Goal: Check status: Check status

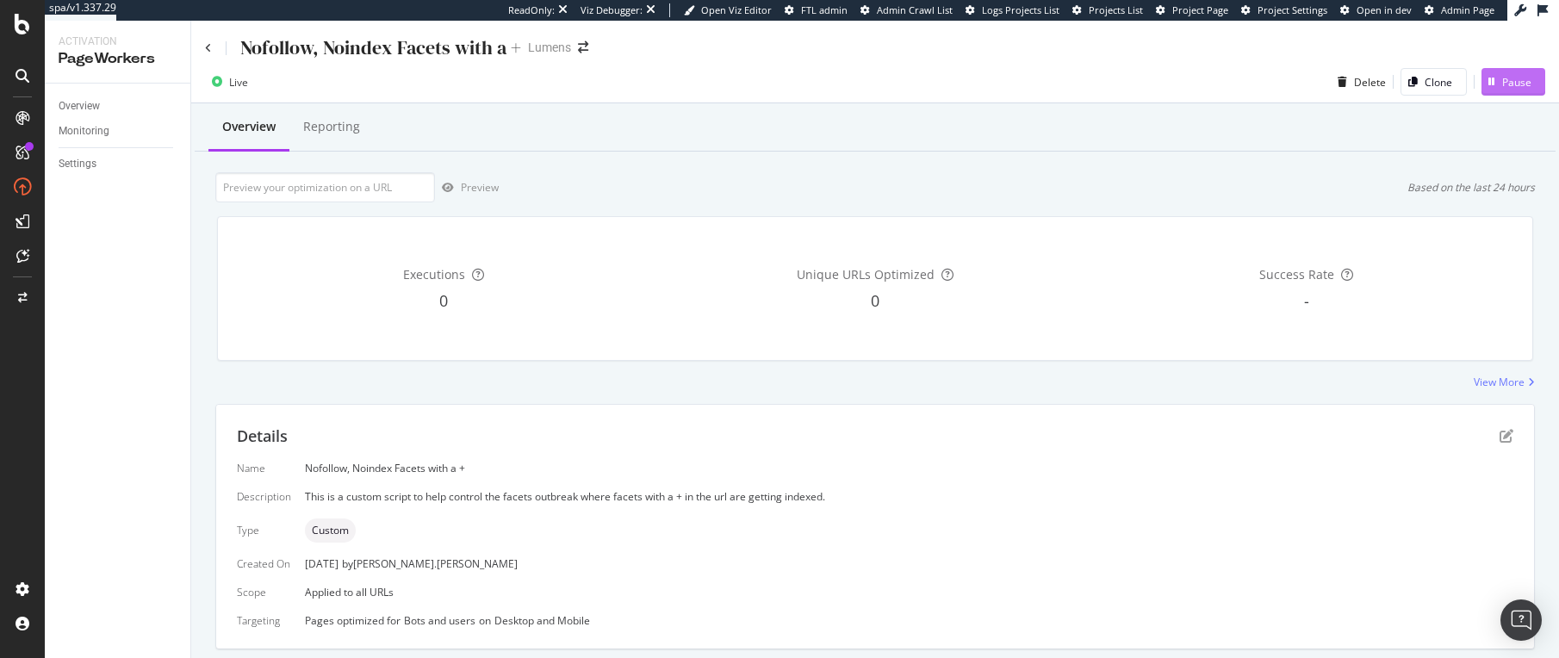
click at [1502, 86] on div "Pause" at bounding box center [1516, 82] width 29 height 15
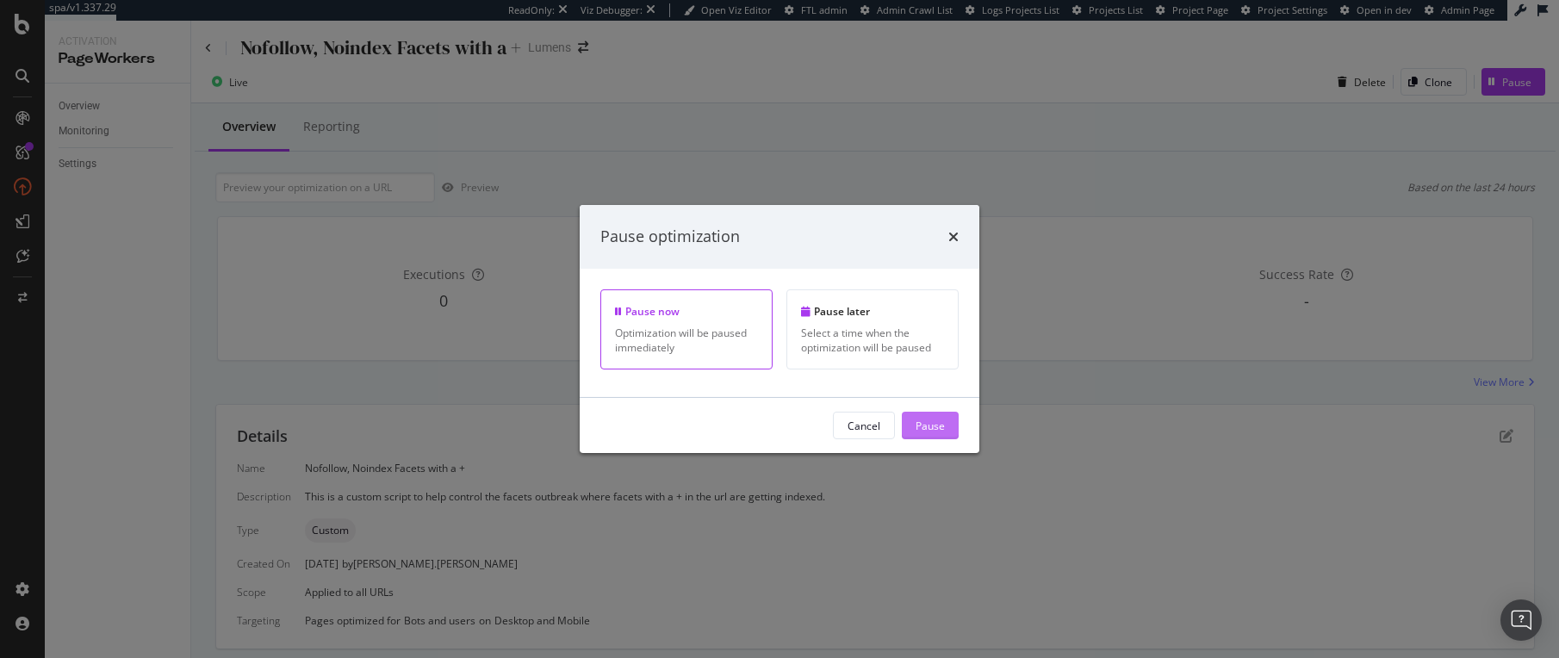
click at [934, 431] on div "Pause" at bounding box center [930, 425] width 29 height 15
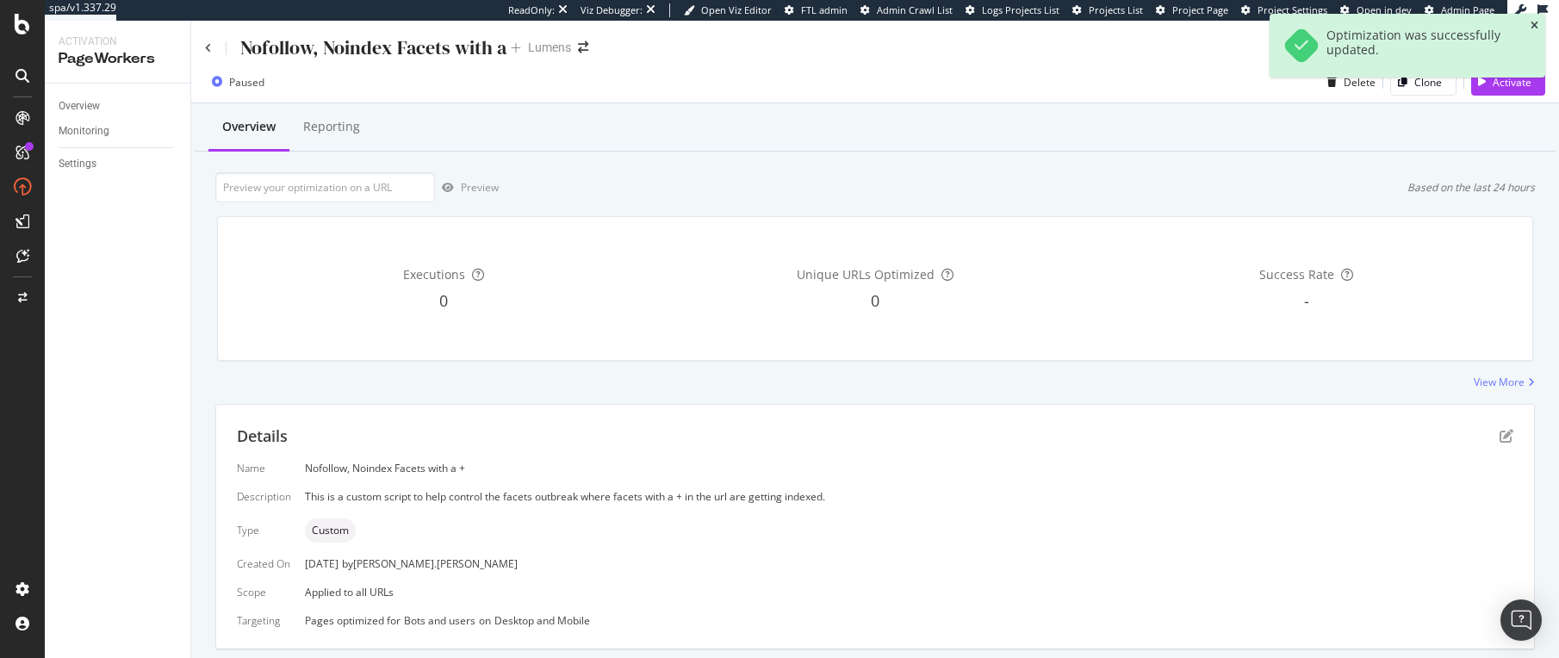
click at [1535, 26] on icon "close toast" at bounding box center [1535, 26] width 8 height 10
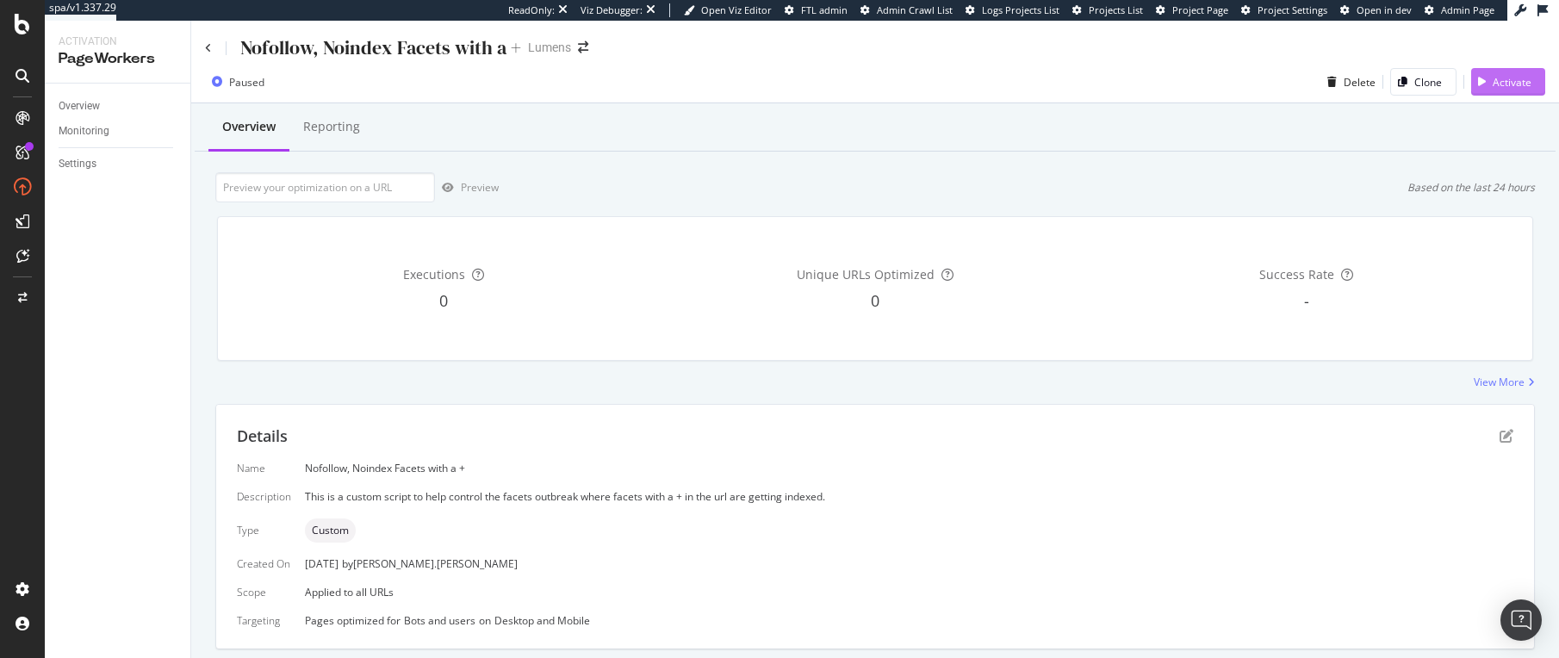
click at [1493, 84] on div "Activate" at bounding box center [1512, 82] width 39 height 15
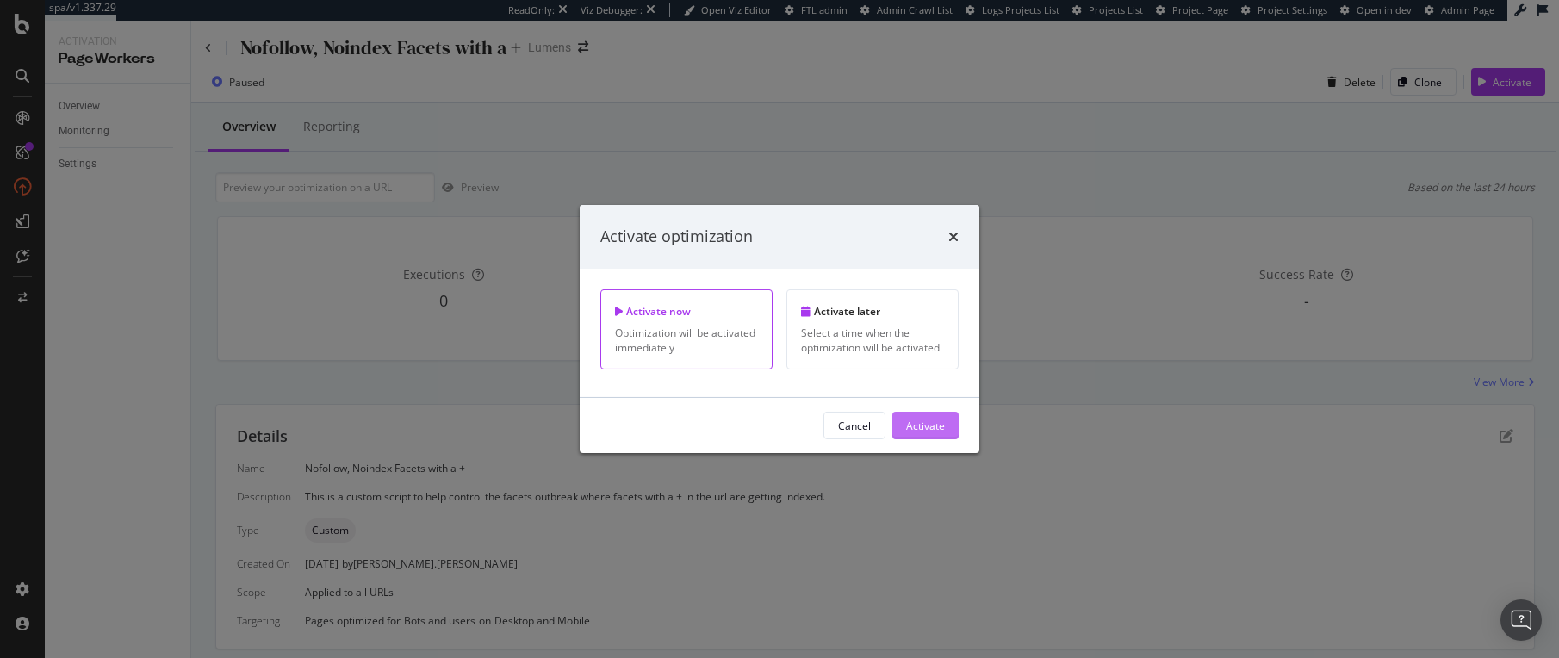
click at [938, 425] on div "Activate" at bounding box center [925, 425] width 39 height 15
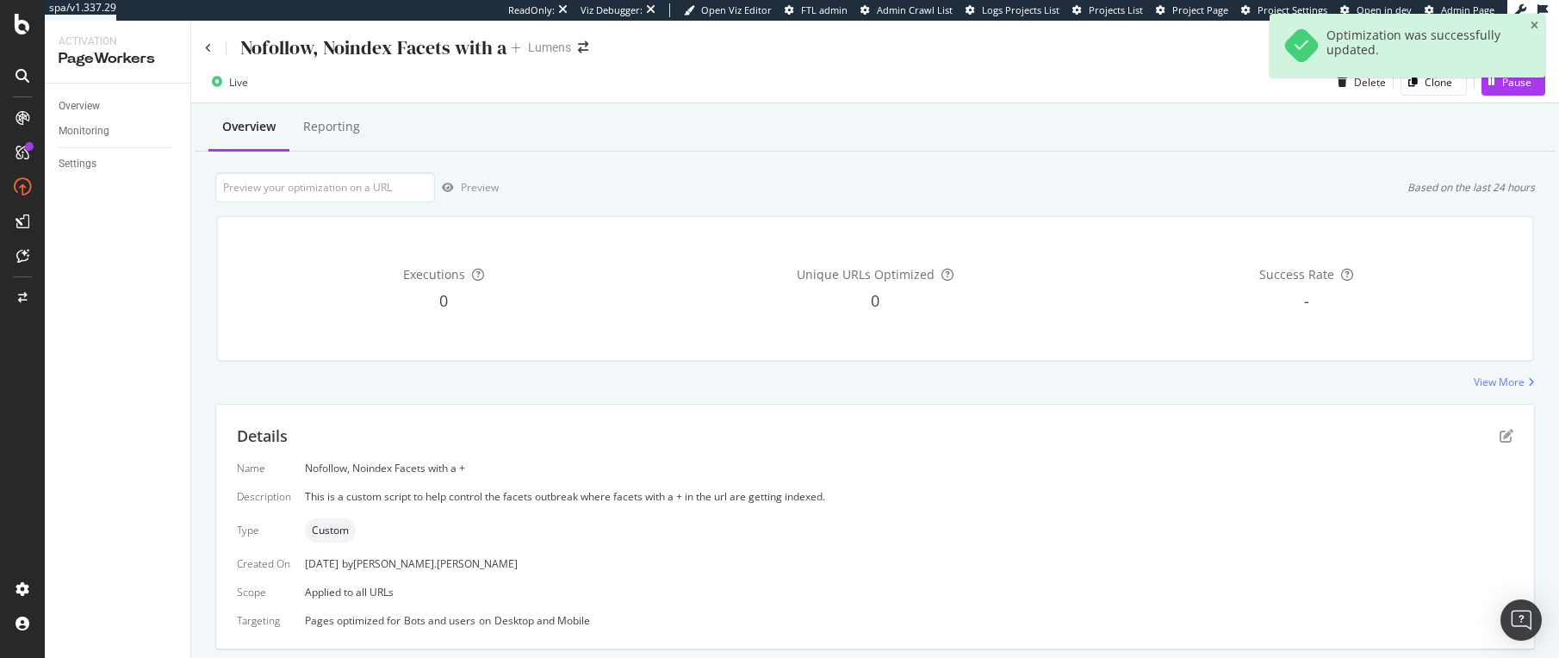
click at [1121, 145] on div "Overview Reporting" at bounding box center [875, 128] width 1361 height 47
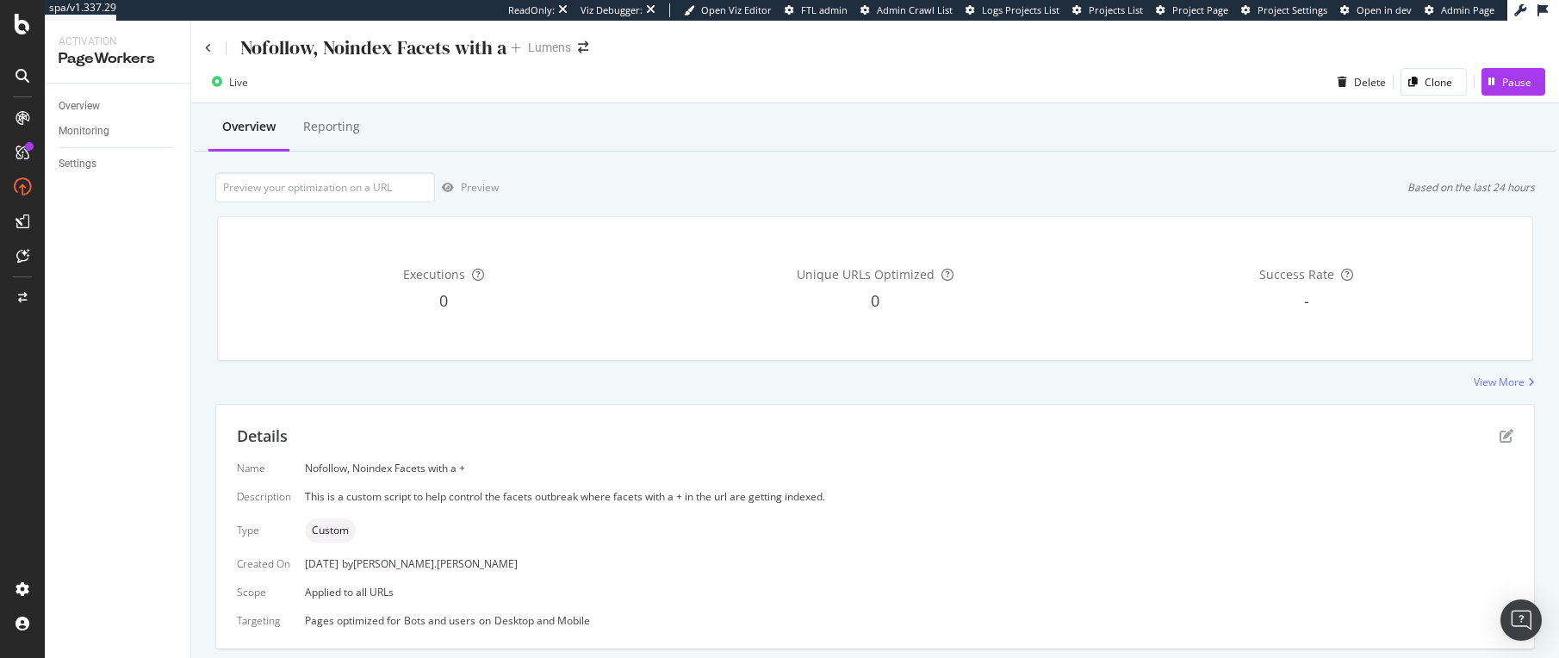
click at [550, 179] on div "Preview Based on the last 24 hours" at bounding box center [875, 187] width 1320 height 30
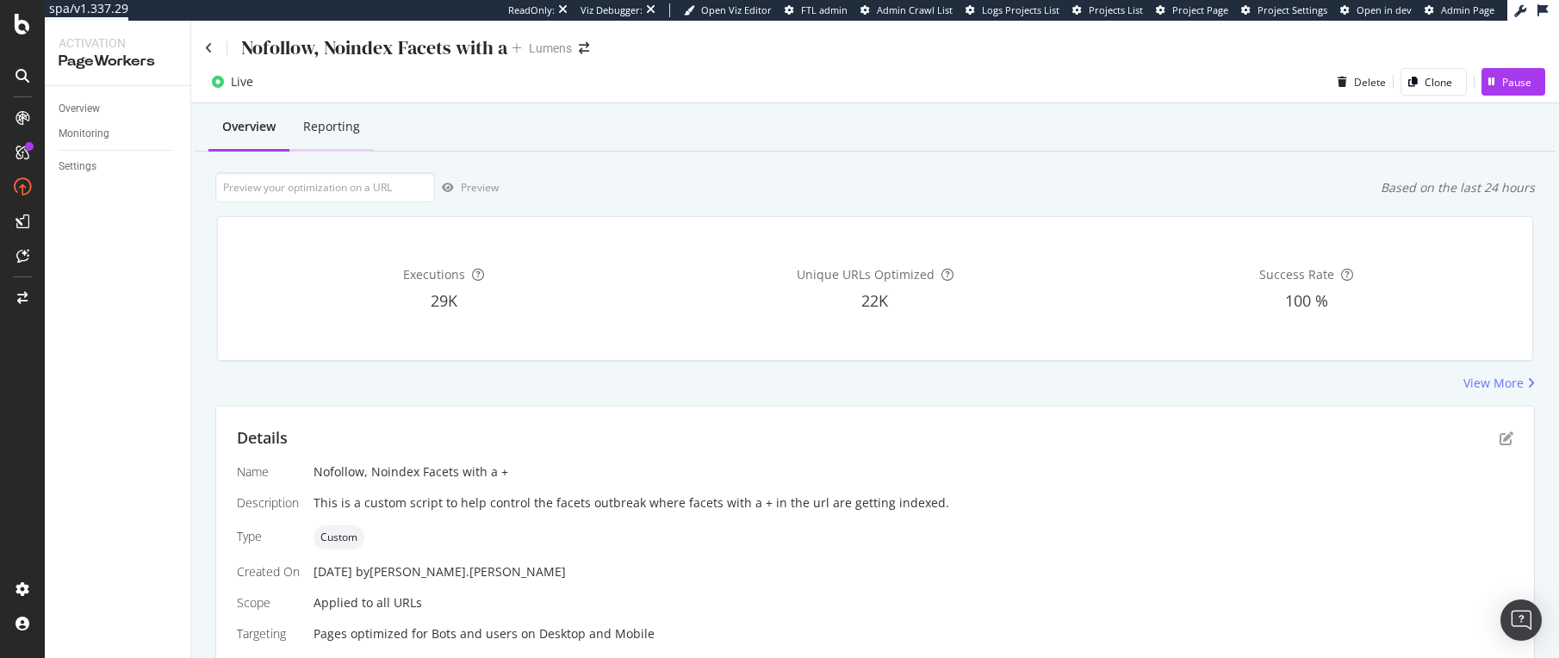
click at [339, 128] on div "Reporting" at bounding box center [331, 126] width 57 height 17
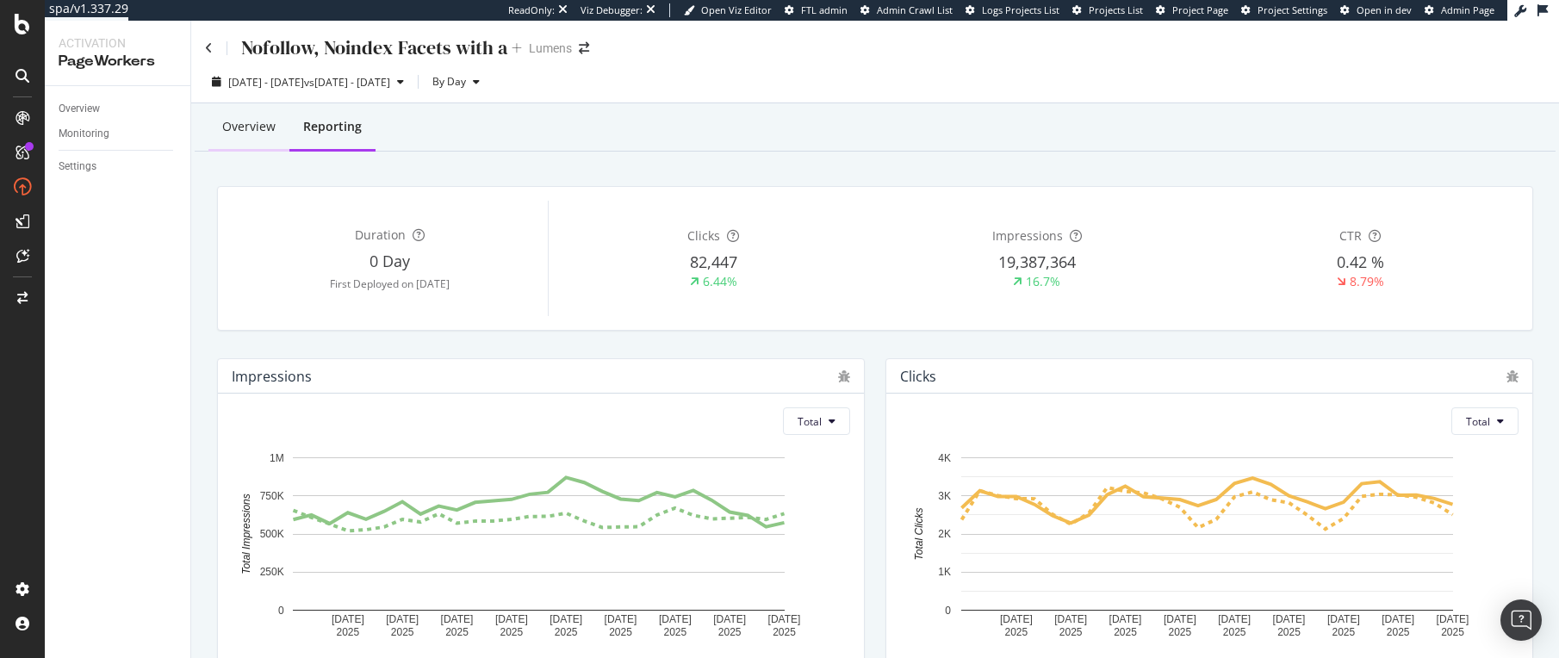
click at [223, 124] on div "Overview" at bounding box center [248, 126] width 53 height 17
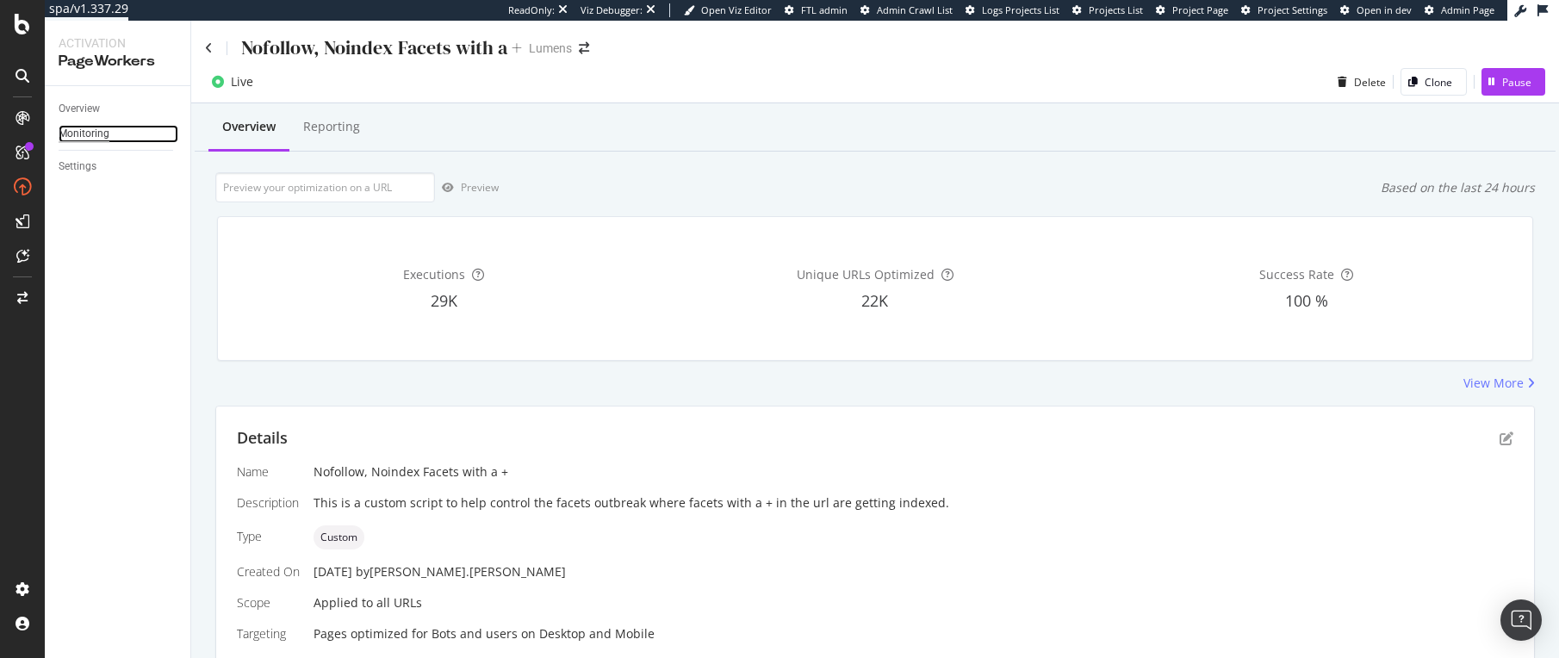
click at [64, 134] on div "Monitoring" at bounding box center [84, 134] width 51 height 18
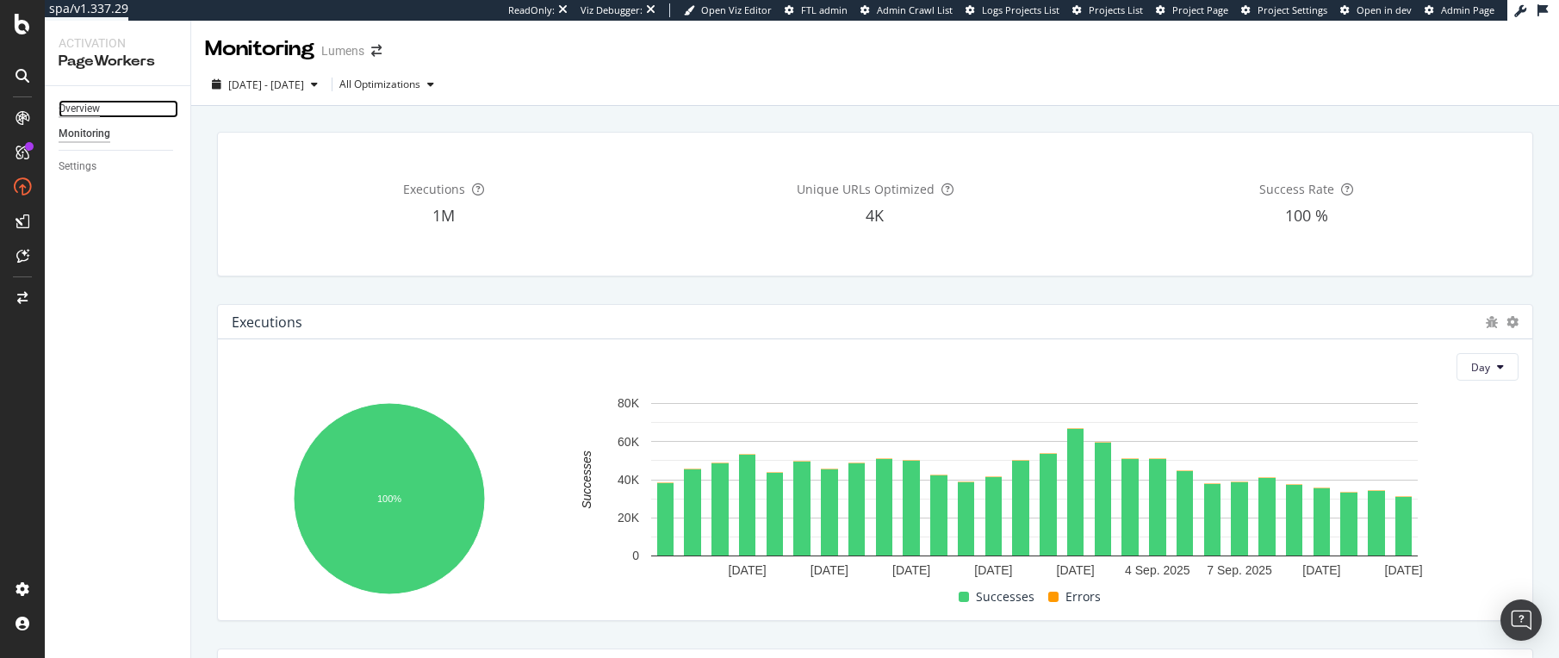
click at [84, 113] on div "Overview" at bounding box center [79, 109] width 41 height 18
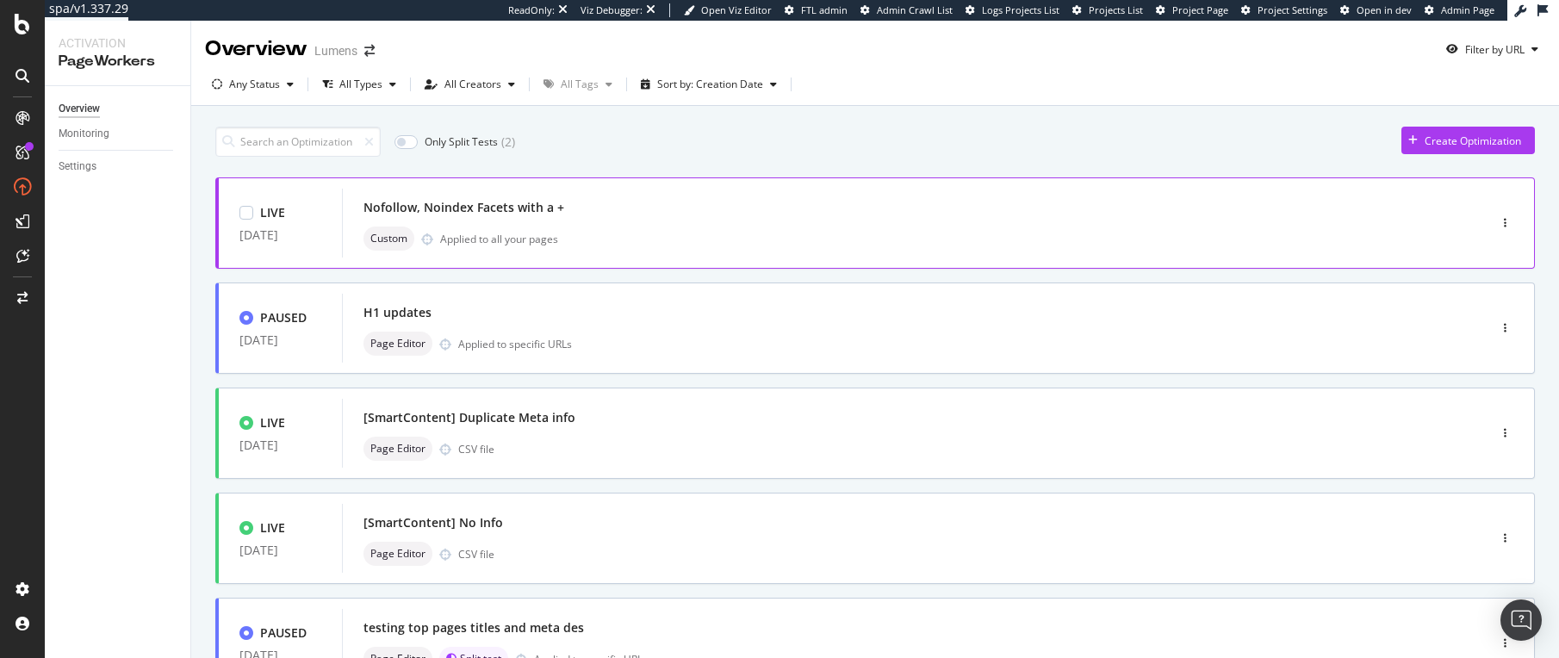
click at [688, 210] on div "Nofollow, Noindex Facets with a +" at bounding box center [889, 208] width 1051 height 24
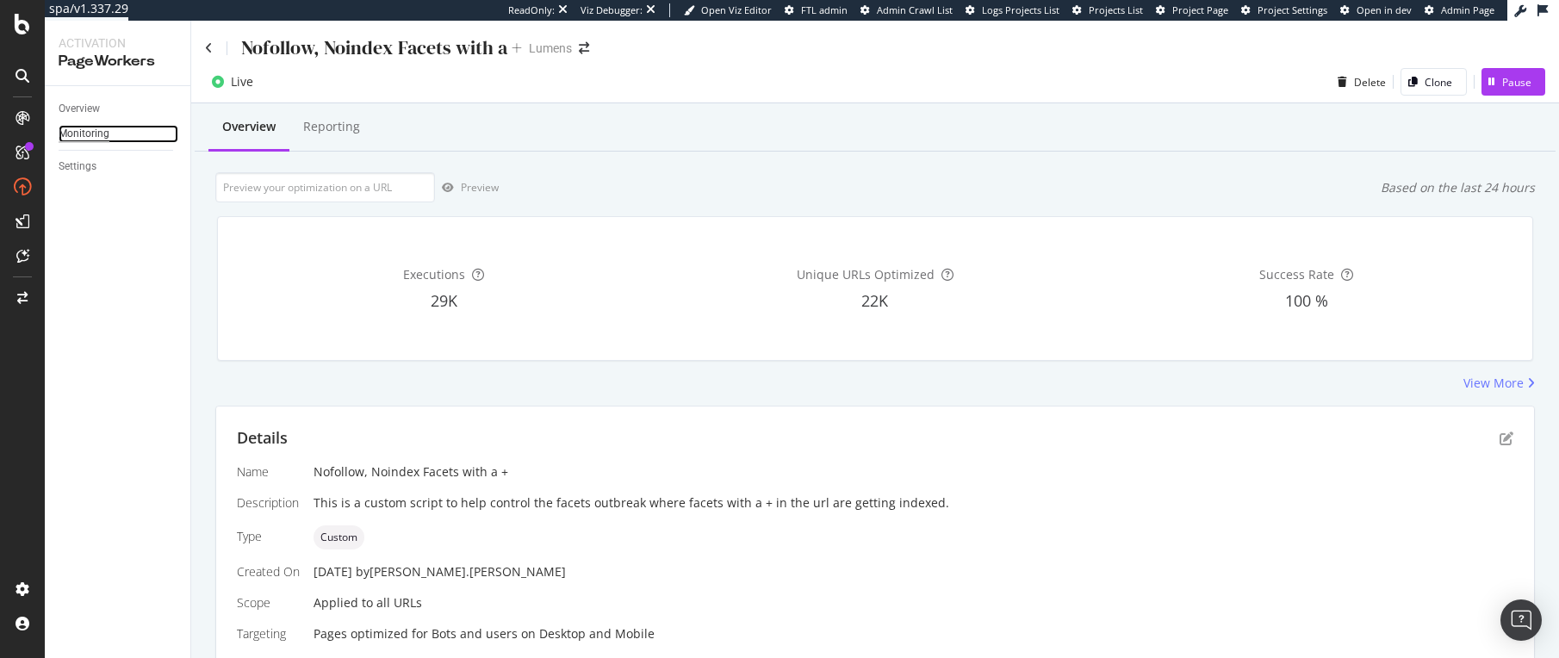
click at [96, 132] on div "Monitoring" at bounding box center [84, 134] width 51 height 18
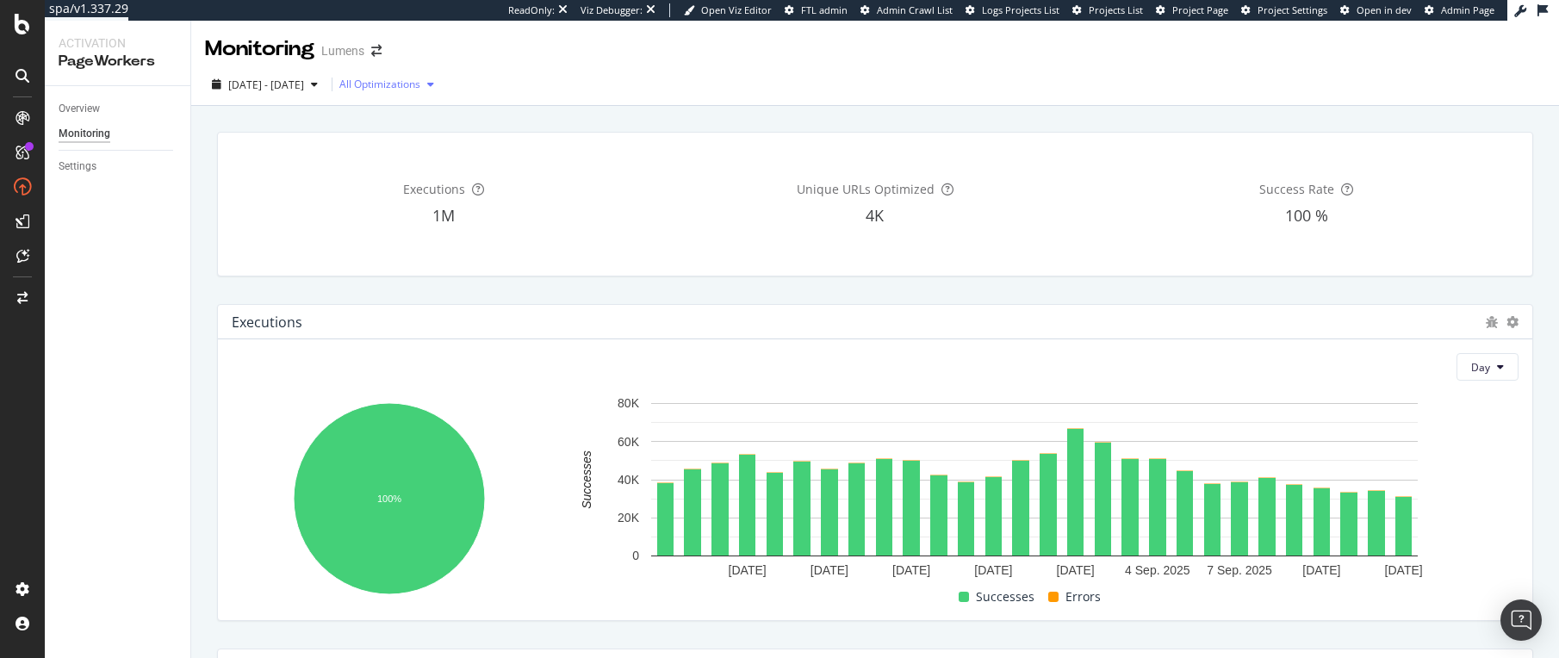
click at [420, 84] on div "All Optimizations" at bounding box center [379, 84] width 81 height 10
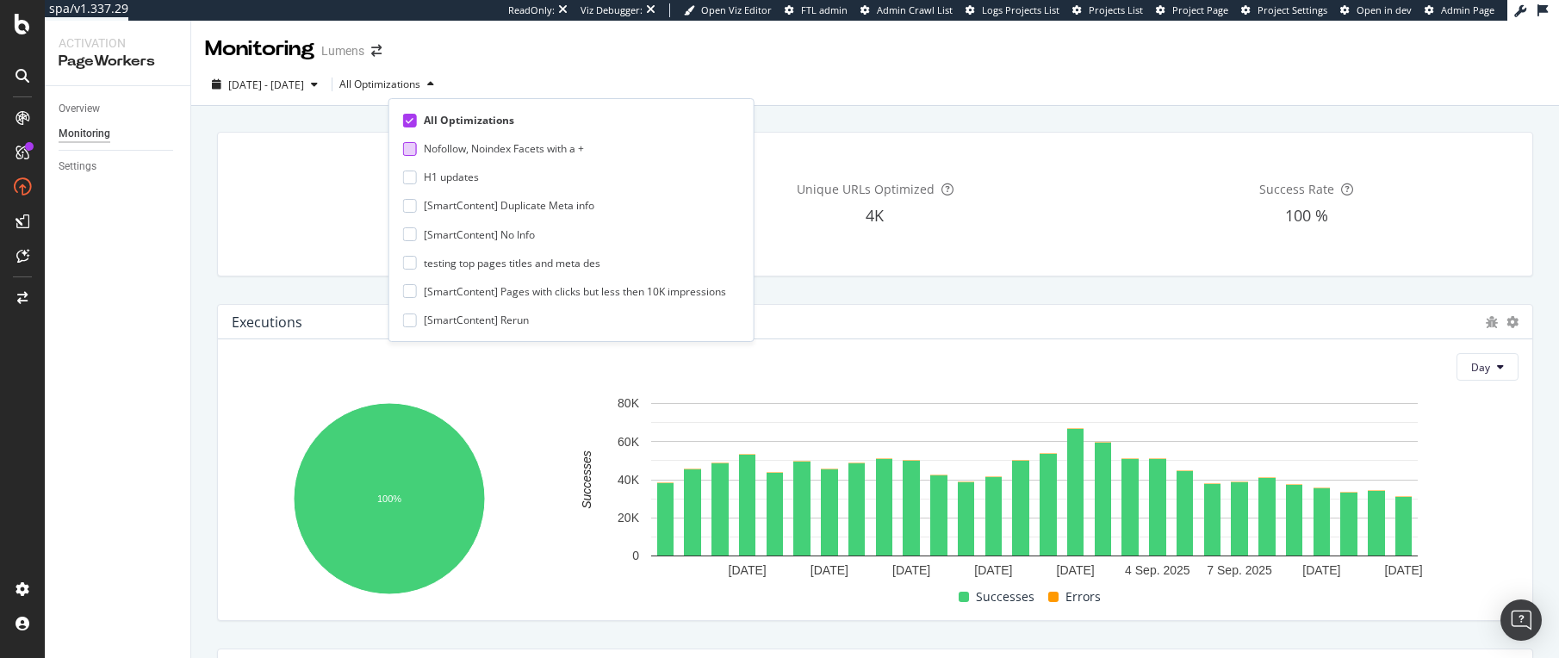
click at [482, 149] on div "Nofollow, Noindex Facets with a +" at bounding box center [504, 148] width 160 height 15
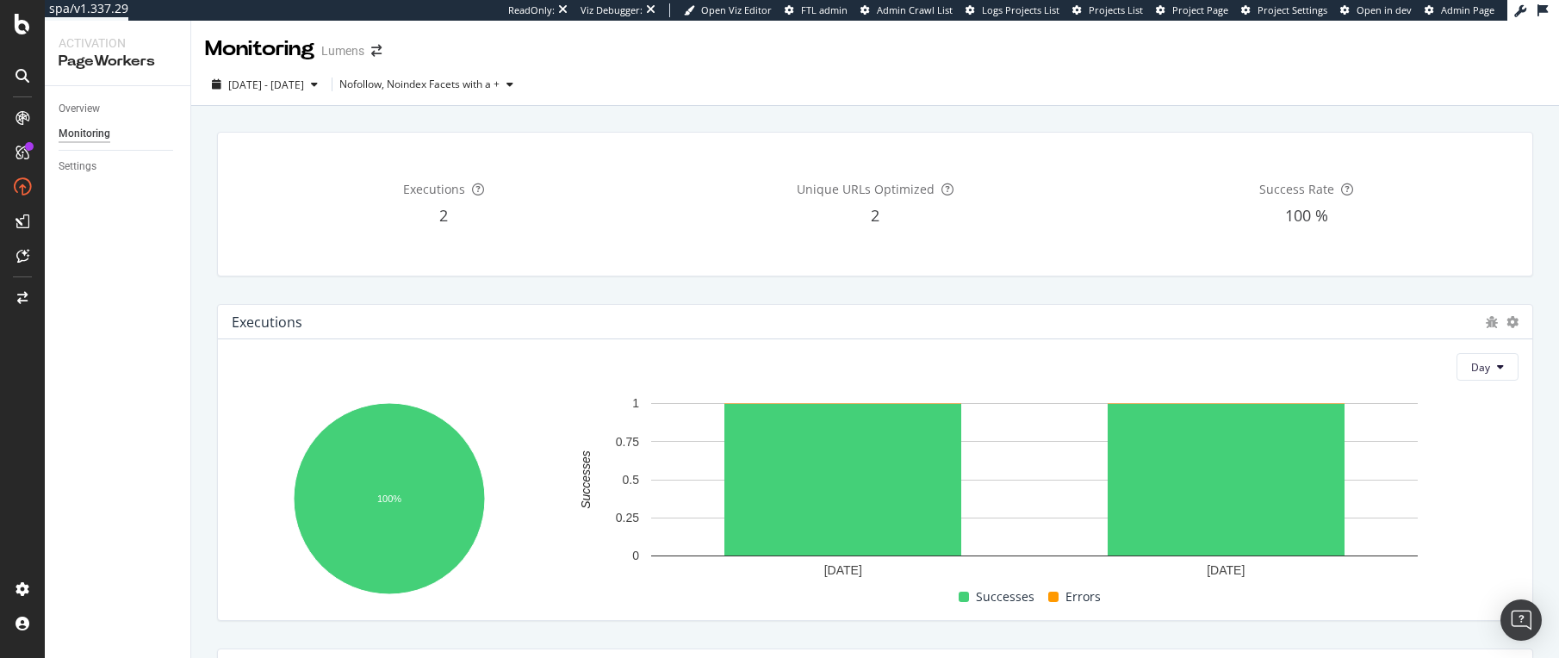
click at [70, 113] on div "Overview" at bounding box center [79, 109] width 41 height 18
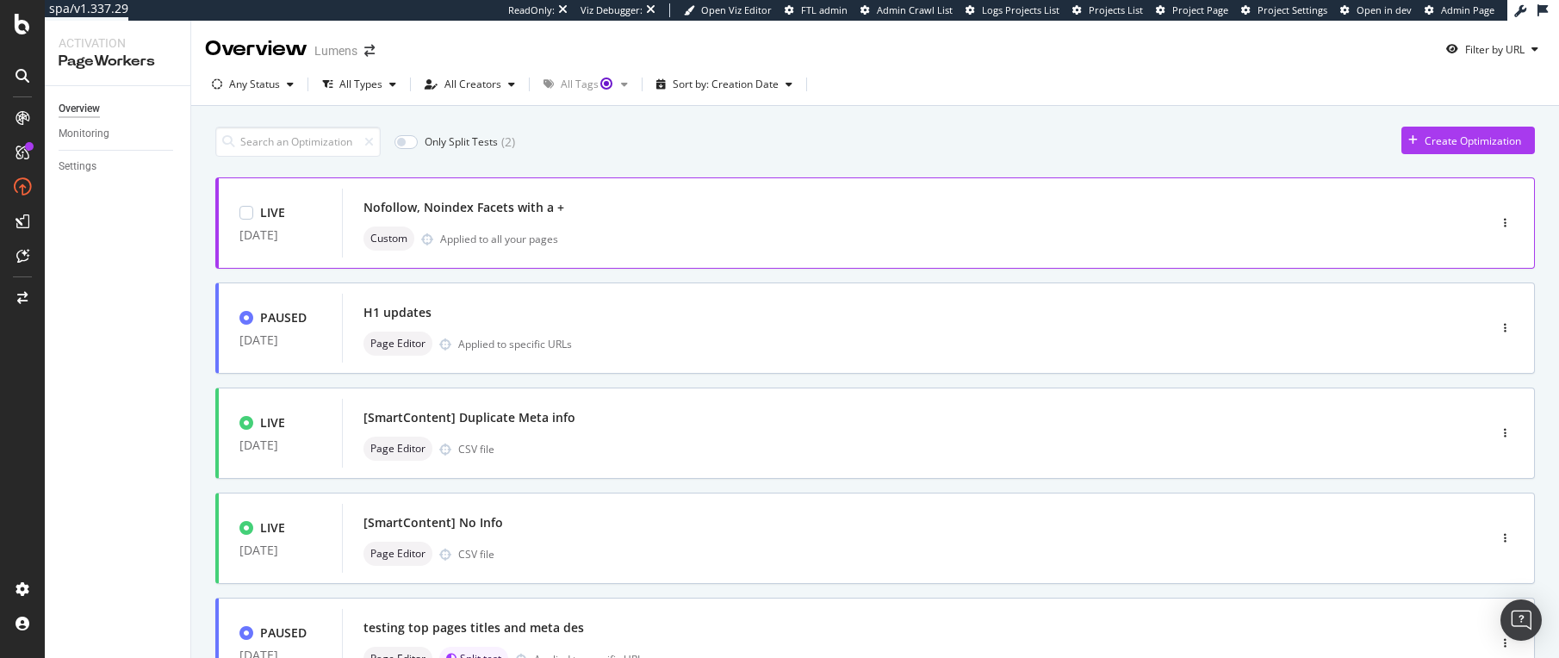
click at [654, 213] on div "Nofollow, Noindex Facets with a +" at bounding box center [889, 208] width 1051 height 24
